Goal: Find contact information: Find contact information

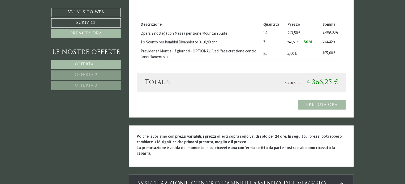
scroll to position [1113, 0]
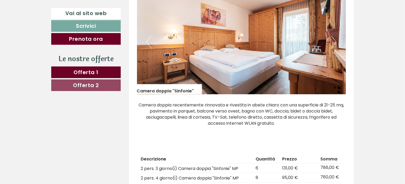
scroll to position [265, 0]
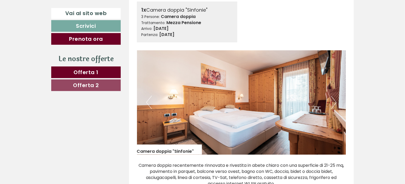
click at [332, 103] on button "Next" at bounding box center [334, 102] width 6 height 13
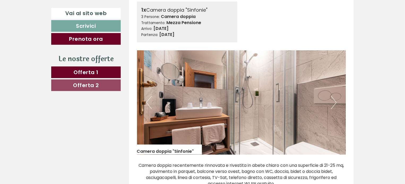
click at [333, 102] on button "Next" at bounding box center [334, 102] width 6 height 13
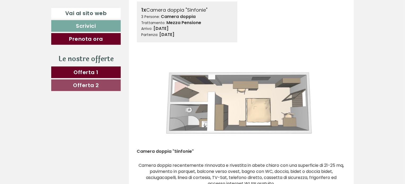
click at [333, 102] on button "Next" at bounding box center [334, 102] width 6 height 13
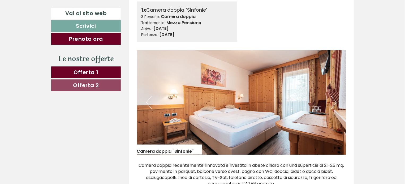
click at [333, 102] on button "Next" at bounding box center [334, 102] width 6 height 13
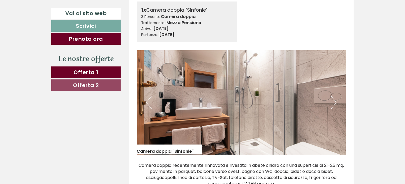
click at [333, 102] on button "Next" at bounding box center [334, 102] width 6 height 13
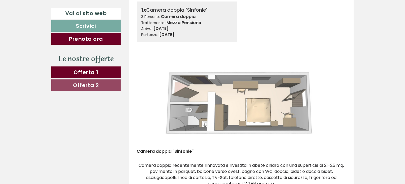
click at [333, 102] on button "Next" at bounding box center [334, 102] width 6 height 13
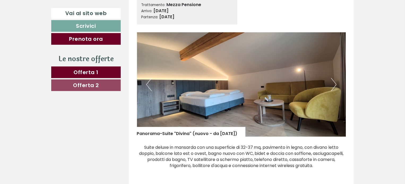
scroll to position [663, 0]
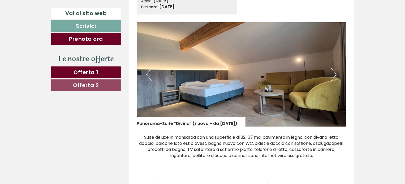
click at [333, 77] on button "Next" at bounding box center [334, 74] width 6 height 13
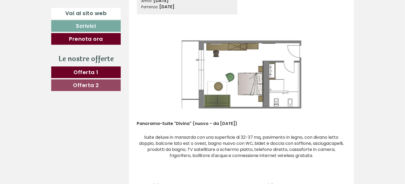
click at [333, 77] on button "Next" at bounding box center [334, 74] width 6 height 13
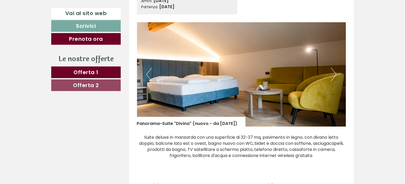
click at [333, 77] on button "Next" at bounding box center [334, 74] width 6 height 13
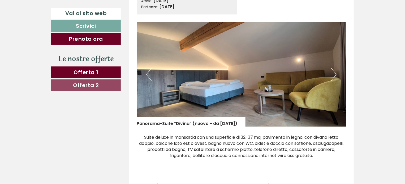
click at [333, 77] on button "Next" at bounding box center [334, 74] width 6 height 13
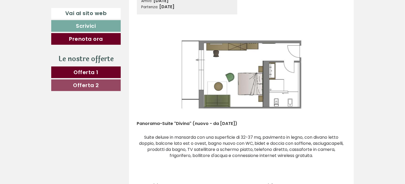
click at [333, 77] on button "Next" at bounding box center [334, 74] width 6 height 13
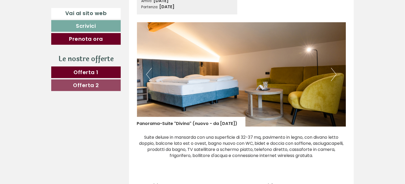
click at [333, 77] on button "Next" at bounding box center [334, 74] width 6 height 13
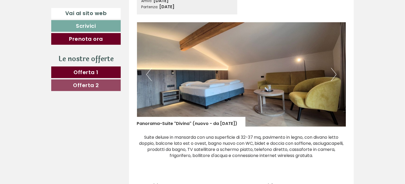
click at [333, 77] on button "Next" at bounding box center [334, 74] width 6 height 13
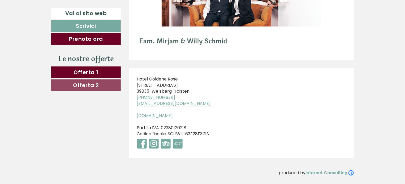
scroll to position [2935, 0]
drag, startPoint x: 137, startPoint y: 79, endPoint x: 180, endPoint y: 85, distance: 43.8
click at [180, 85] on div "Hotel Goldene Rose [STREET_ADDRESS] [PHONE_NUMBER] [EMAIL_ADDRESS][DOMAIN_NAME]…" at bounding box center [176, 113] width 94 height 90
copy div "Hotel [GEOGRAPHIC_DATA][STREET_ADDRESS]"
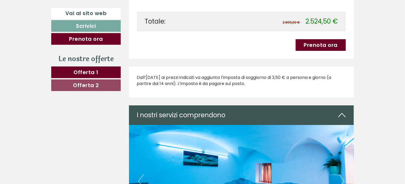
scroll to position [973, 0]
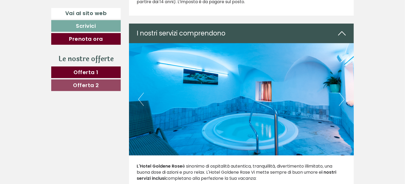
click at [340, 99] on button "Next" at bounding box center [342, 99] width 6 height 13
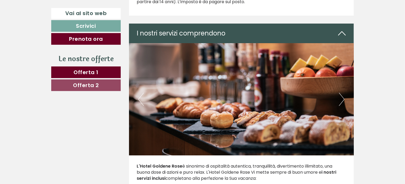
click at [340, 99] on button "Next" at bounding box center [342, 99] width 6 height 13
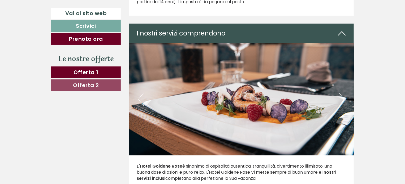
click at [341, 98] on button "Next" at bounding box center [342, 99] width 6 height 13
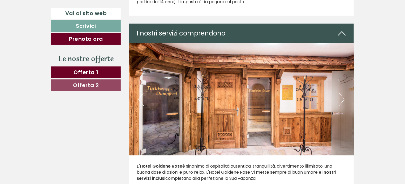
click at [341, 98] on button "Next" at bounding box center [342, 99] width 6 height 13
